Goal: Transaction & Acquisition: Download file/media

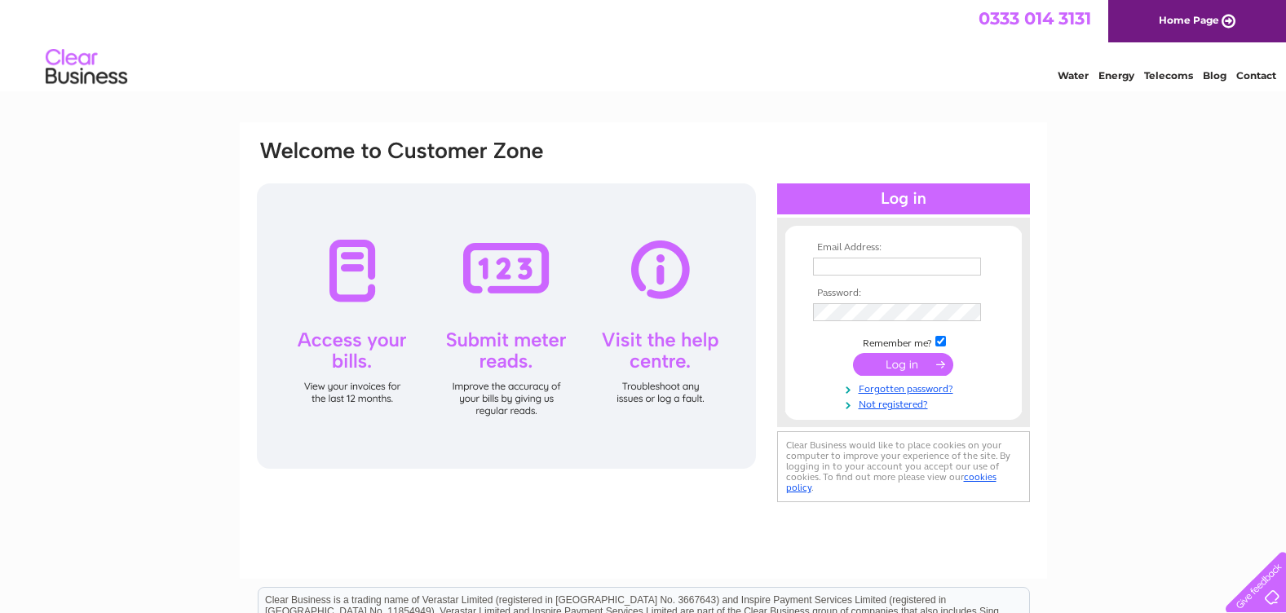
type input "syslinkadmin@scotborders.gov.uk"
click at [929, 362] on input "submit" at bounding box center [903, 364] width 100 height 23
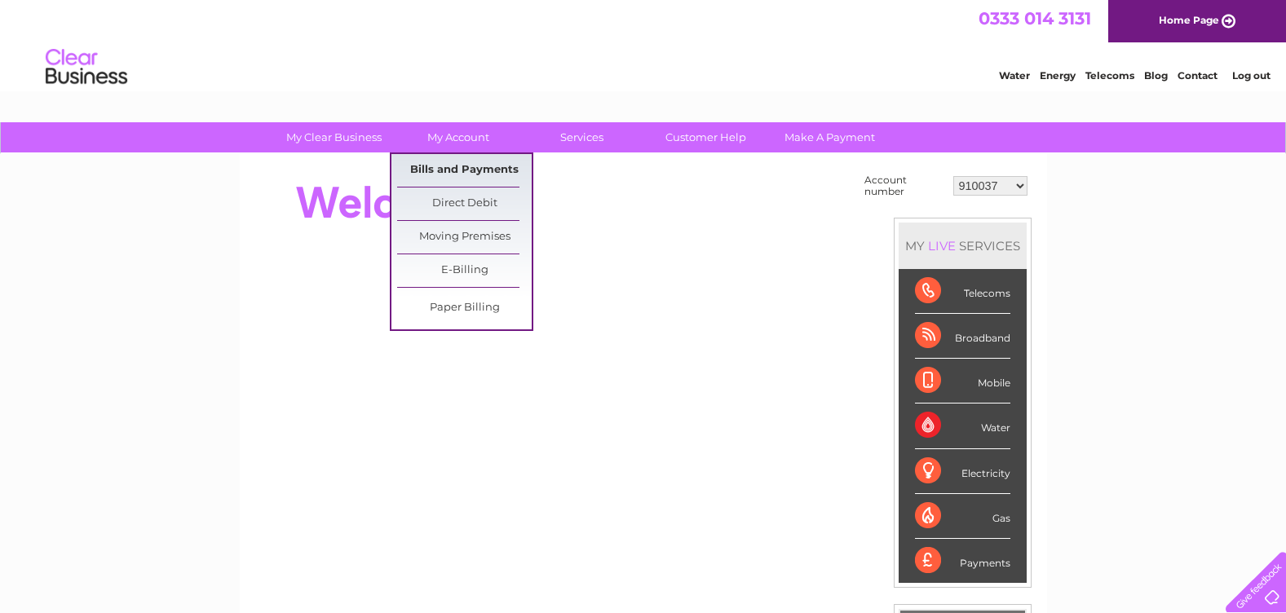
click at [457, 174] on link "Bills and Payments" at bounding box center [464, 170] width 135 height 33
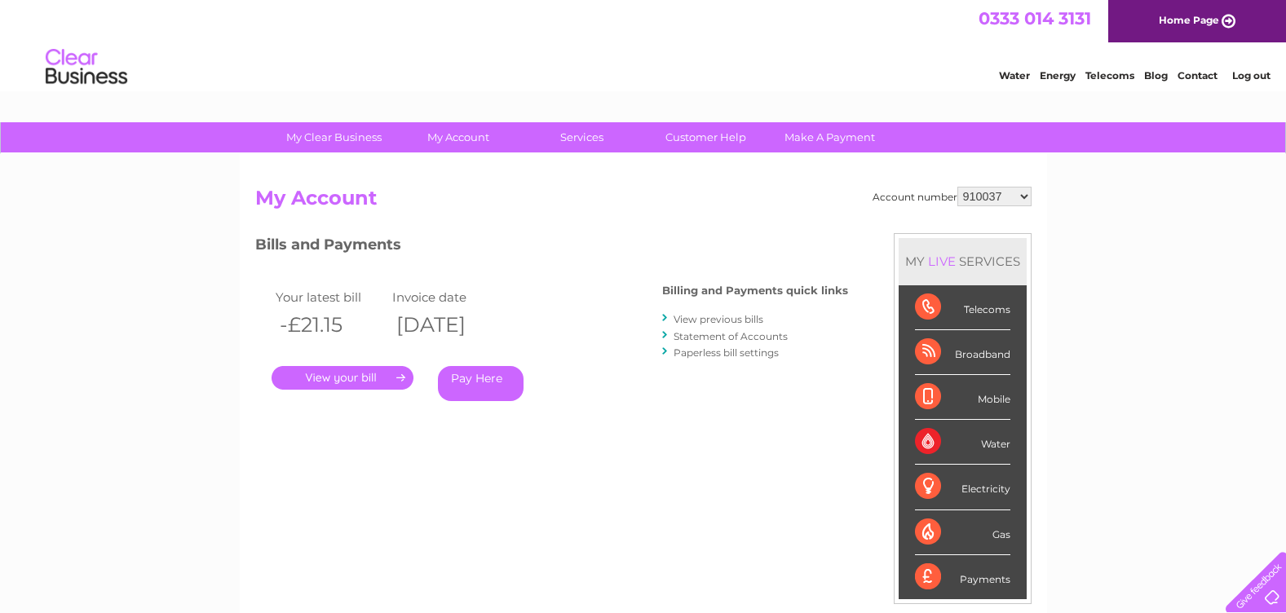
click at [1023, 198] on select "910037 918935 983688 985369 991829 994056 996306 1093761 1114462 1114478 112147…" at bounding box center [994, 197] width 74 height 20
select select "30320059"
click at [957, 187] on select "910037 918935 983688 985369 991829 994056 996306 1093761 1114462 1114478 112147…" at bounding box center [994, 197] width 74 height 20
click at [727, 336] on link "Statement of Accounts" at bounding box center [731, 336] width 114 height 12
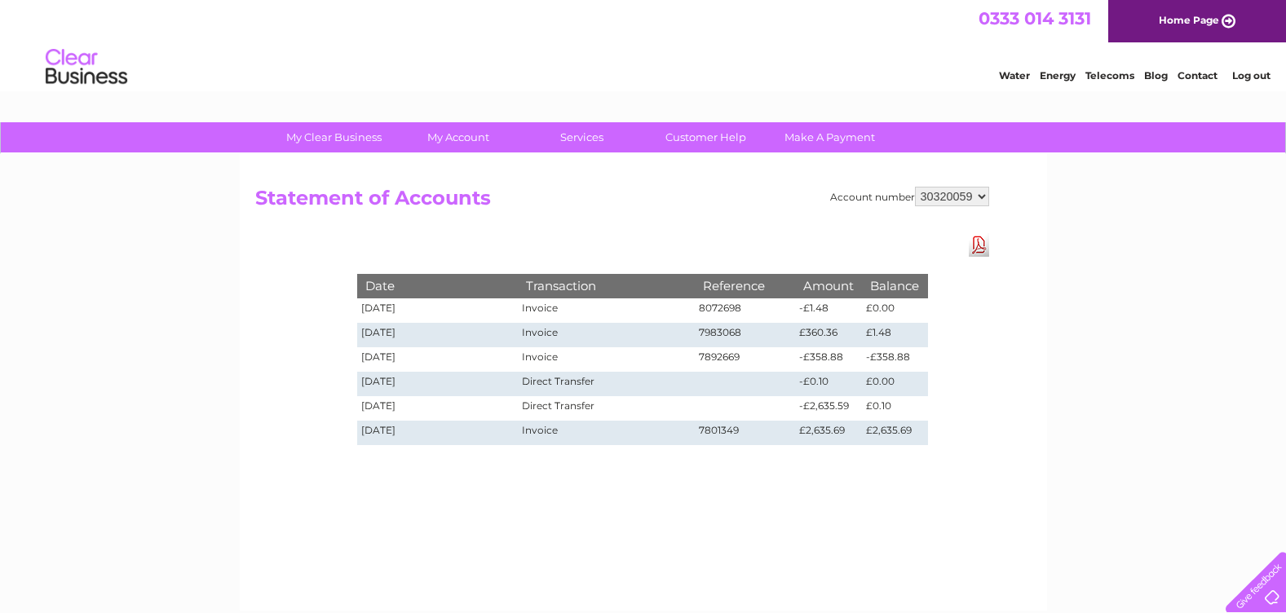
click at [986, 197] on select "910037 918935 983688 985369 991829 994056 996306 1093761 1114462 1114478 112147…" at bounding box center [952, 197] width 74 height 20
select select "30322632"
click at [915, 187] on select "910037 918935 983688 985369 991829 994056 996306 1093761 1114462 1114478 112147…" at bounding box center [952, 197] width 74 height 20
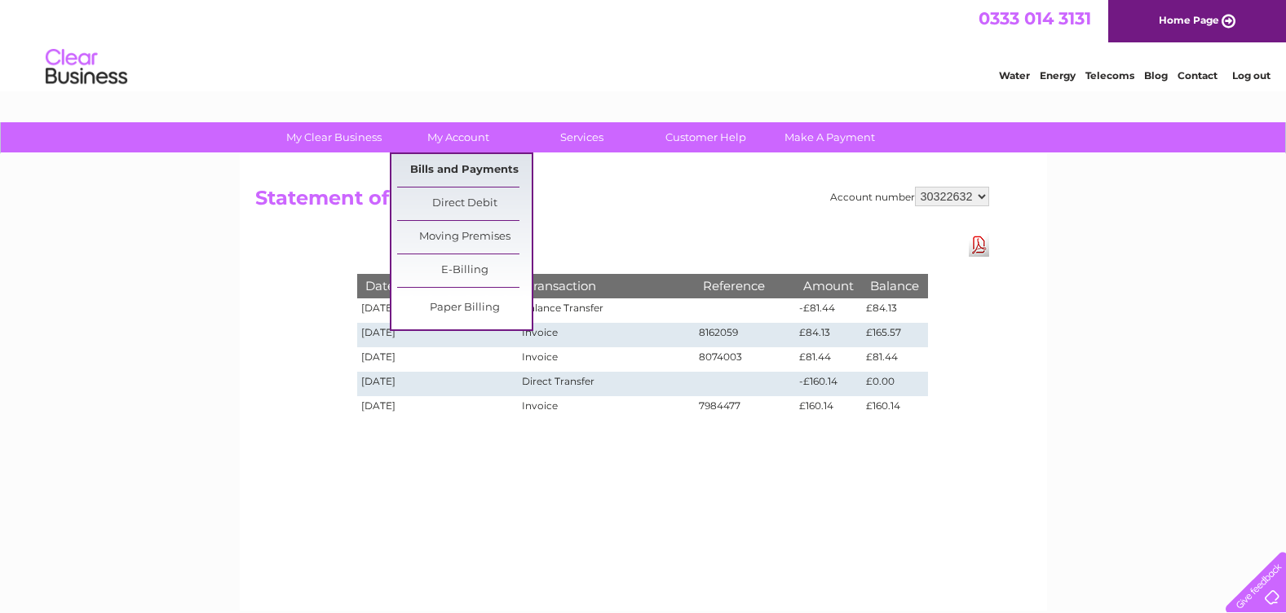
click at [458, 166] on link "Bills and Payments" at bounding box center [464, 170] width 135 height 33
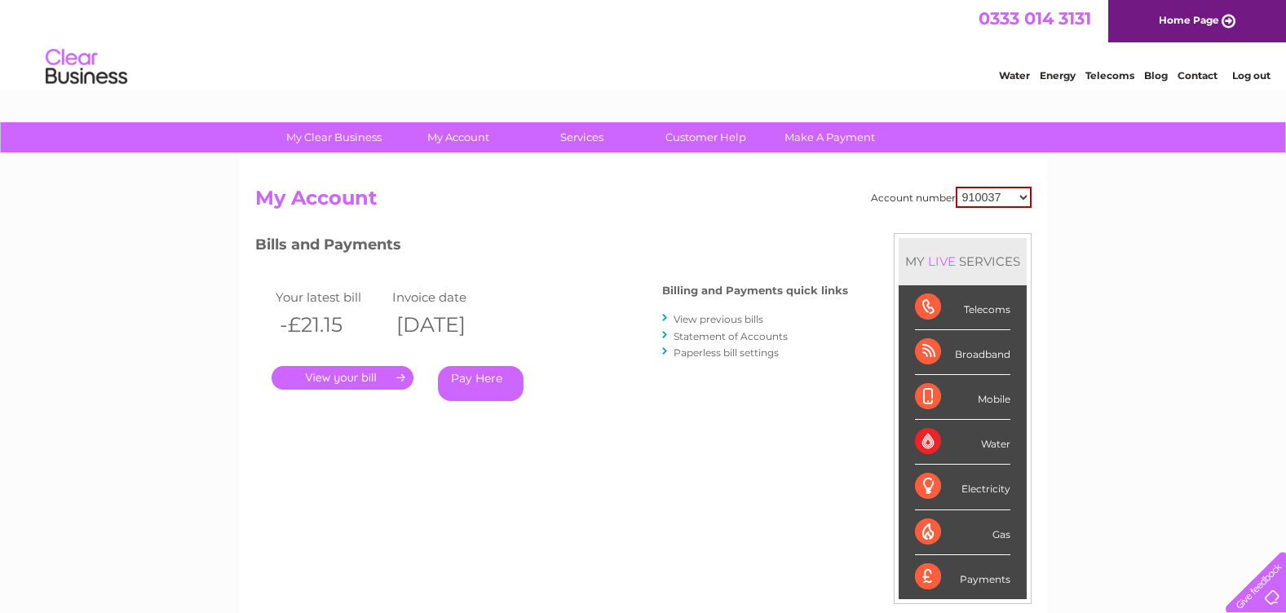
click at [1019, 196] on select "910037 918935 983688 985369 991829 994056 996306 1093761 1114462 1114478 112147…" at bounding box center [994, 197] width 76 height 21
select select "30322632"
click at [956, 187] on select "910037 918935 983688 985369 991829 994056 996306 1093761 1114462 1114478 112147…" at bounding box center [994, 197] width 76 height 21
click at [356, 378] on link "." at bounding box center [343, 378] width 142 height 24
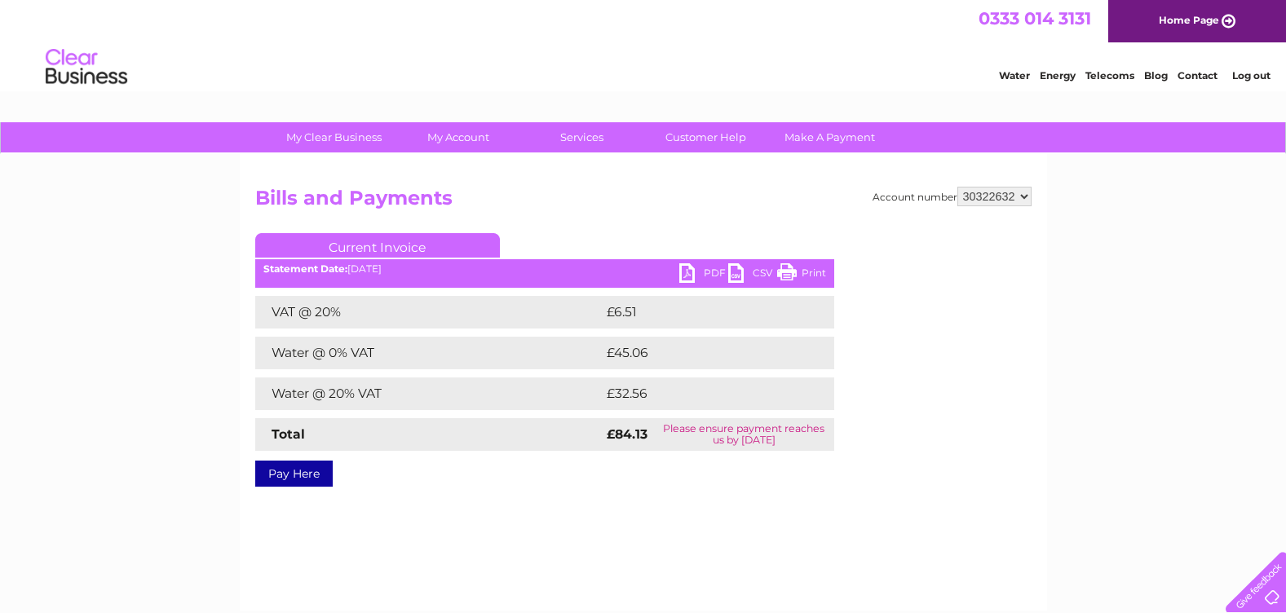
click at [682, 279] on link "PDF" at bounding box center [703, 275] width 49 height 24
click at [1028, 194] on select "910037 918935 983688 985369 991829 994056 996306 1093761 1114462 1114478 112147…" at bounding box center [994, 197] width 74 height 20
select select "30324379"
click at [957, 187] on select "910037 918935 983688 985369 991829 994056 996306 1093761 1114462 1114478 112147…" at bounding box center [994, 197] width 74 height 20
click at [687, 275] on link "PDF" at bounding box center [703, 275] width 49 height 24
